Goal: Task Accomplishment & Management: Use online tool/utility

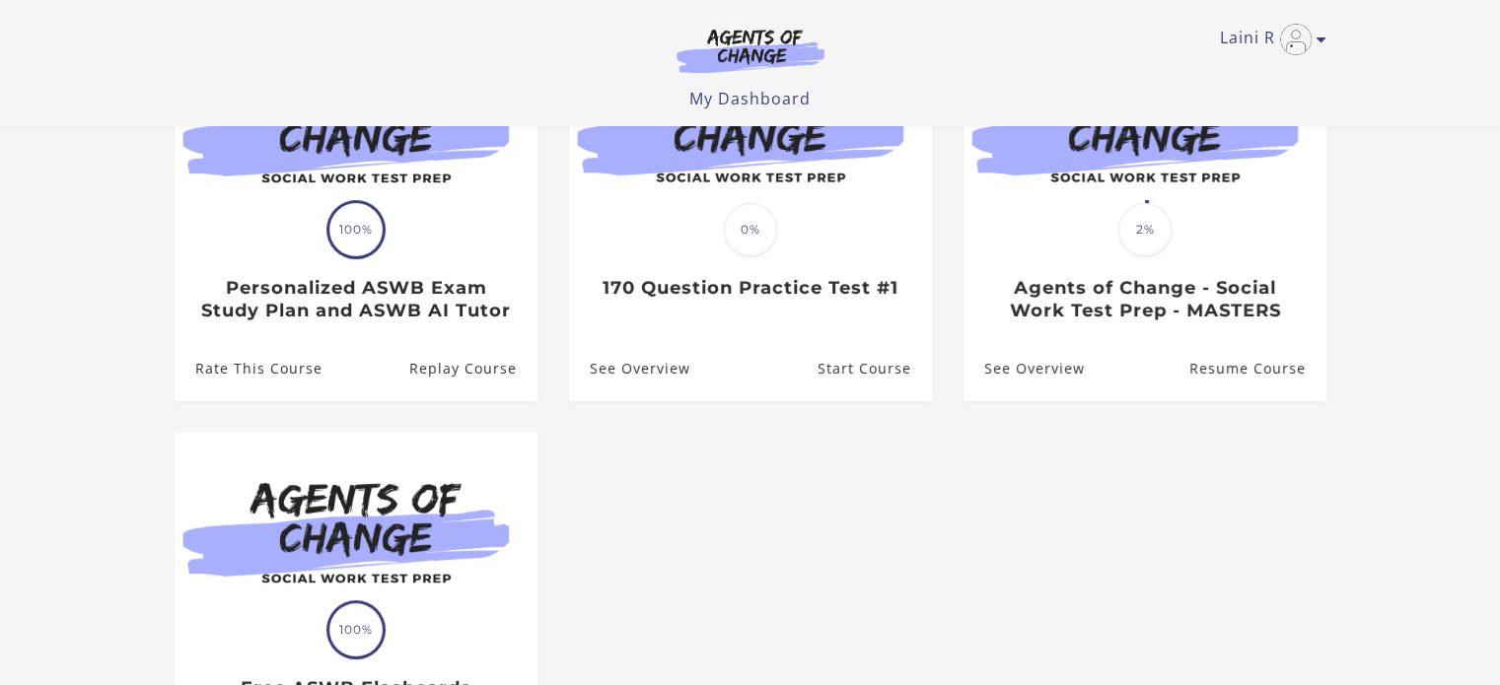
scroll to position [227, 0]
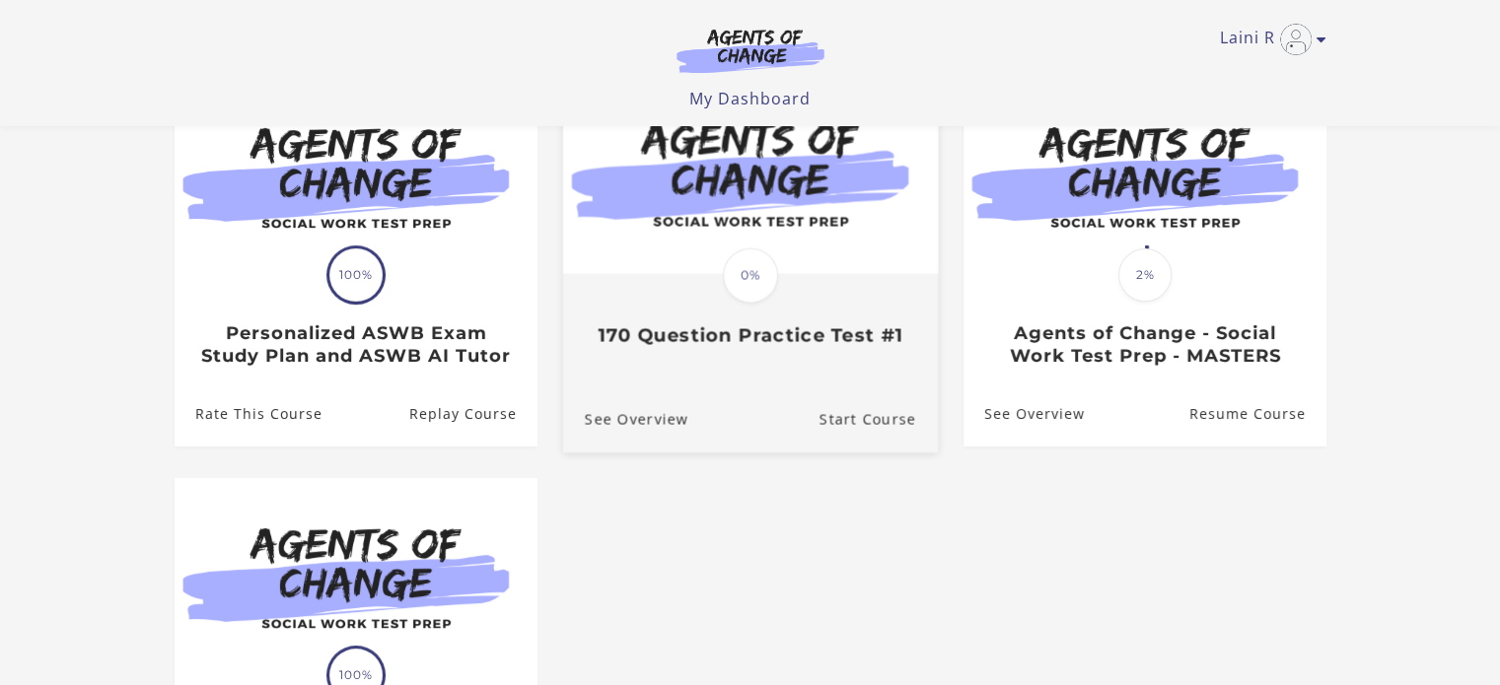
click at [702, 228] on img at bounding box center [749, 173] width 375 height 202
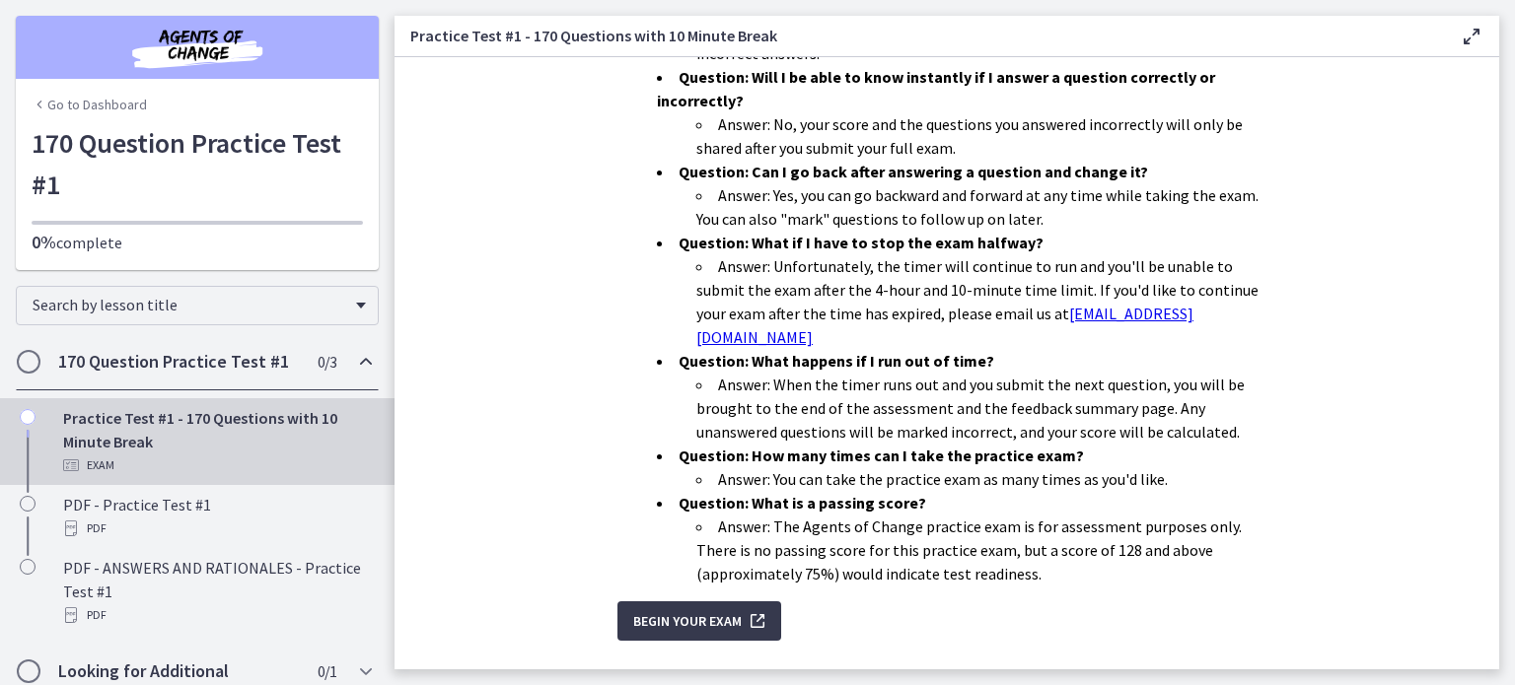
scroll to position [642, 0]
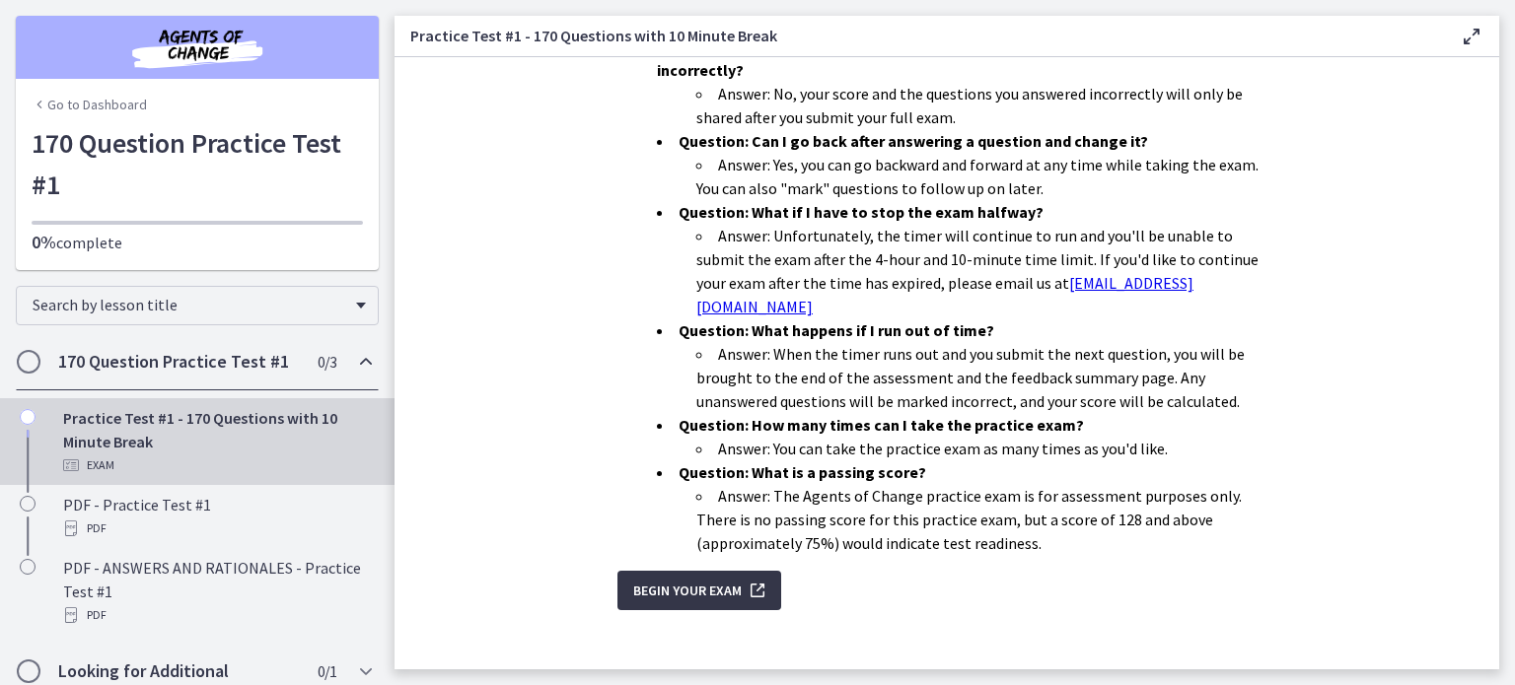
click at [679, 579] on span "Begin Your Exam" at bounding box center [687, 591] width 108 height 24
